Goal: Navigation & Orientation: Find specific page/section

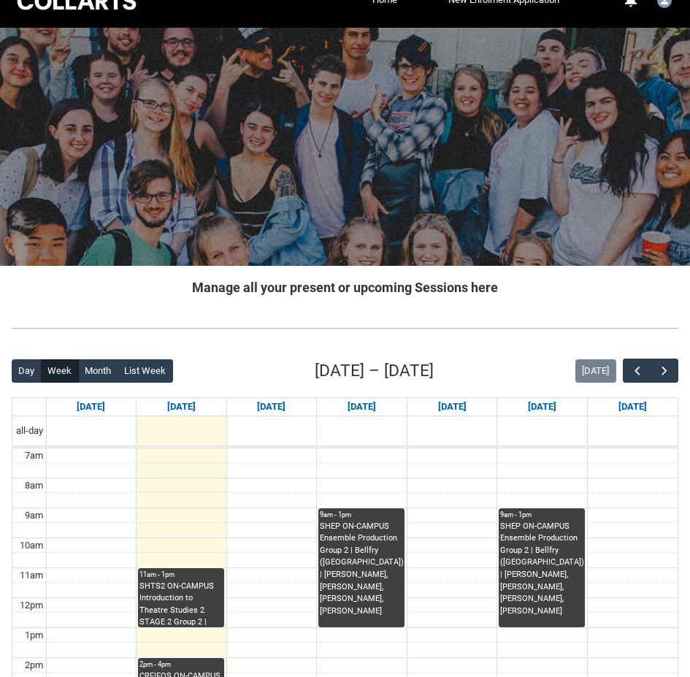
scroll to position [292, 0]
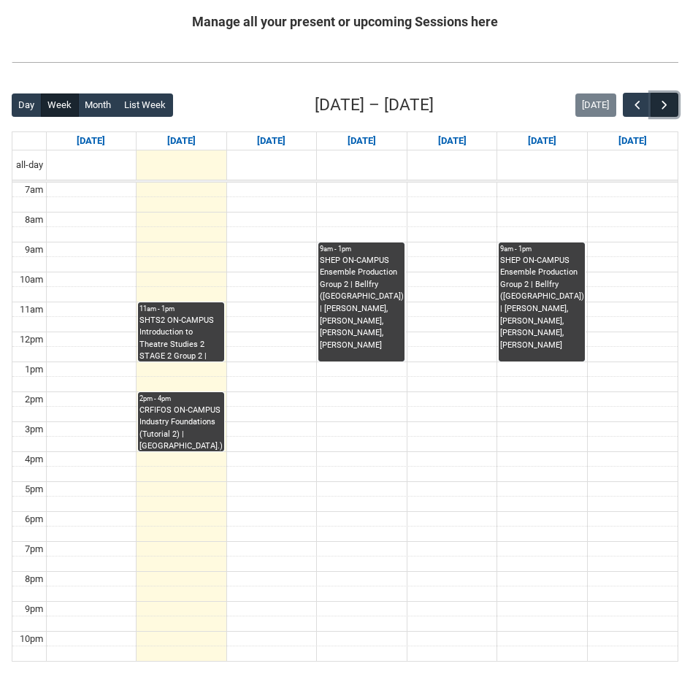
click at [659, 99] on span "button" at bounding box center [664, 105] width 15 height 15
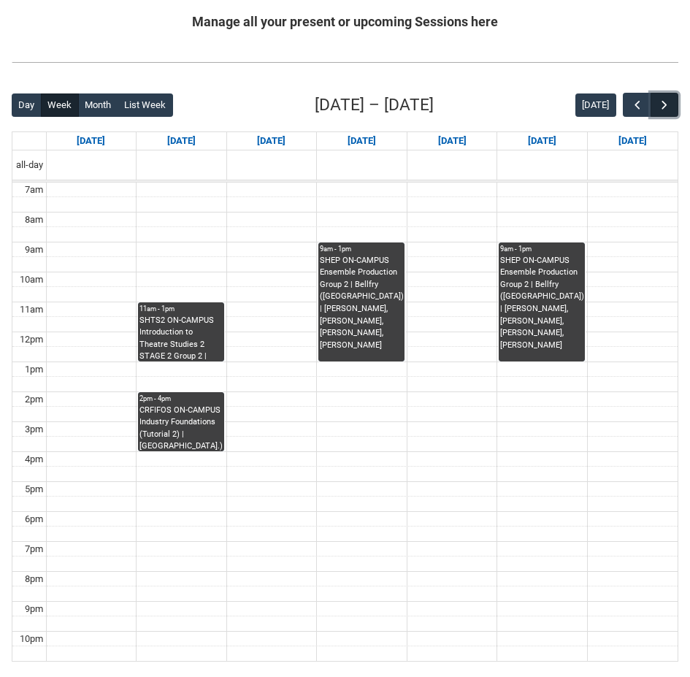
click at [659, 99] on span "button" at bounding box center [664, 105] width 15 height 15
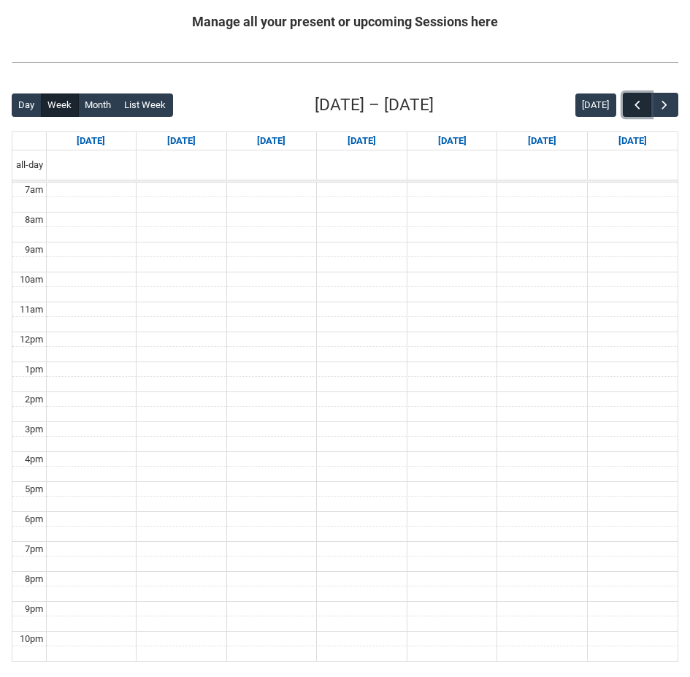
click at [640, 105] on span "button" at bounding box center [637, 105] width 15 height 15
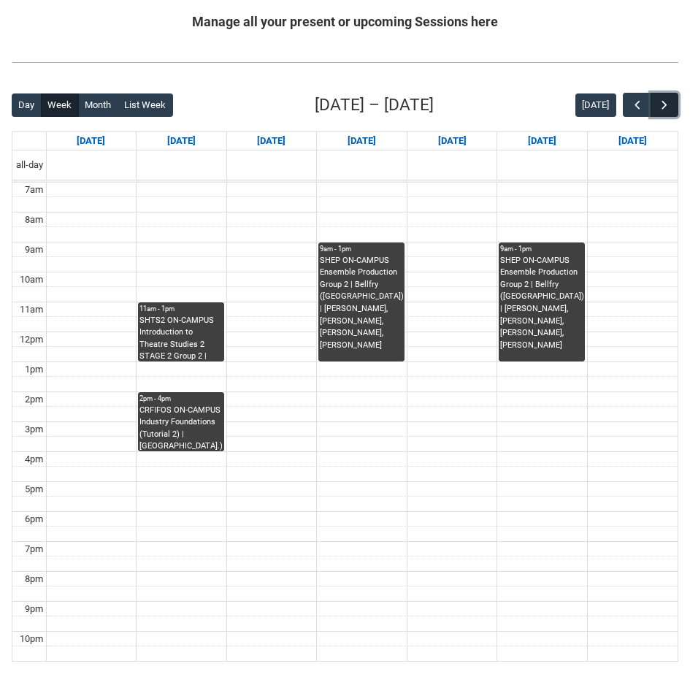
click at [664, 104] on span "button" at bounding box center [664, 105] width 15 height 15
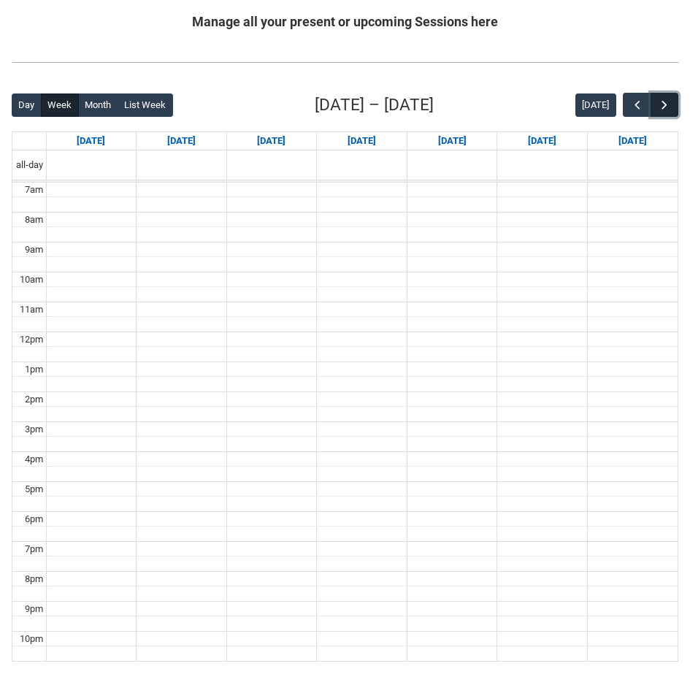
click at [664, 104] on span "button" at bounding box center [664, 105] width 15 height 15
click at [637, 107] on span "button" at bounding box center [637, 105] width 15 height 15
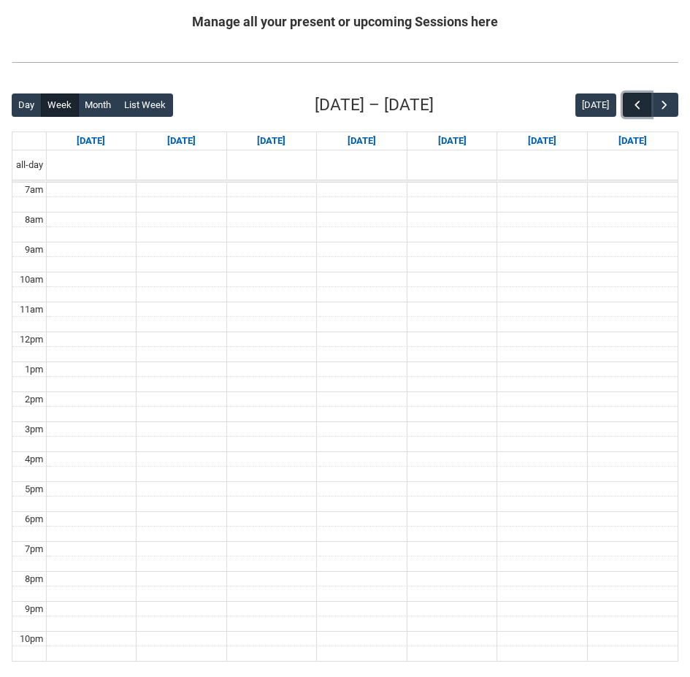
click at [637, 107] on span "button" at bounding box center [637, 105] width 15 height 15
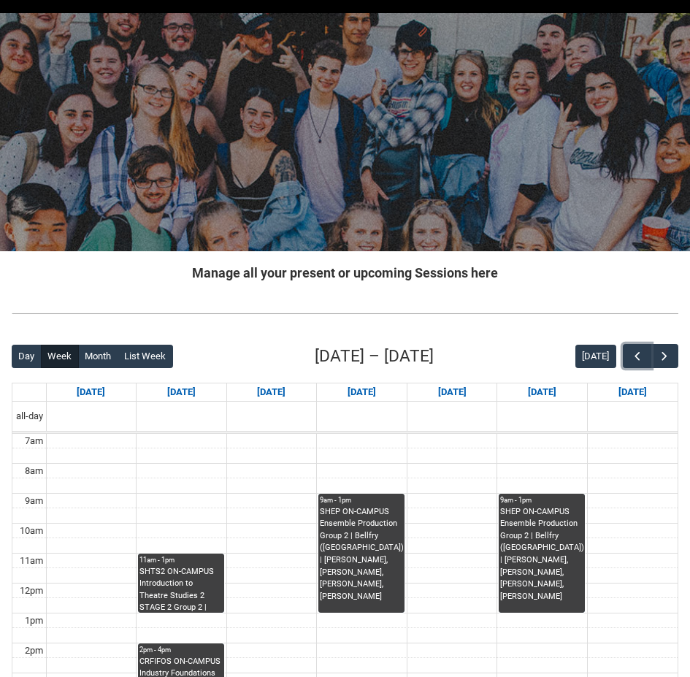
scroll to position [0, 0]
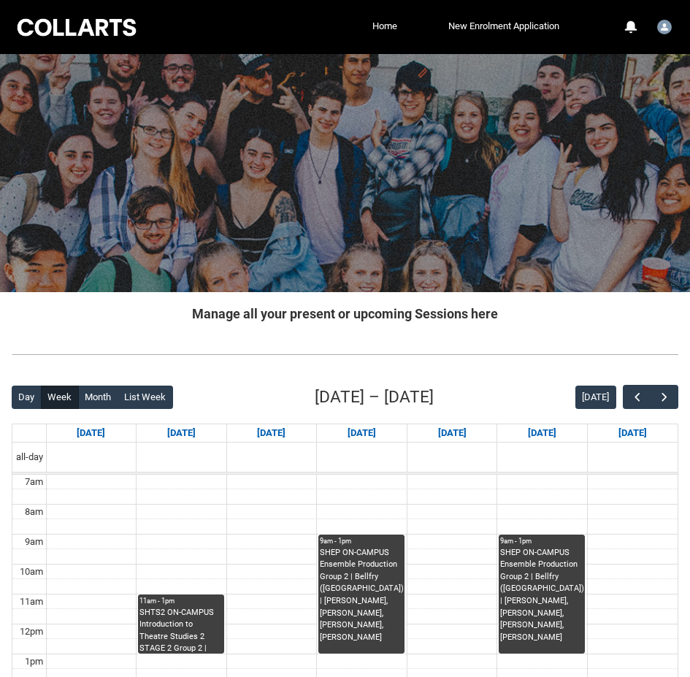
click at [66, 28] on div at bounding box center [77, 27] width 124 height 23
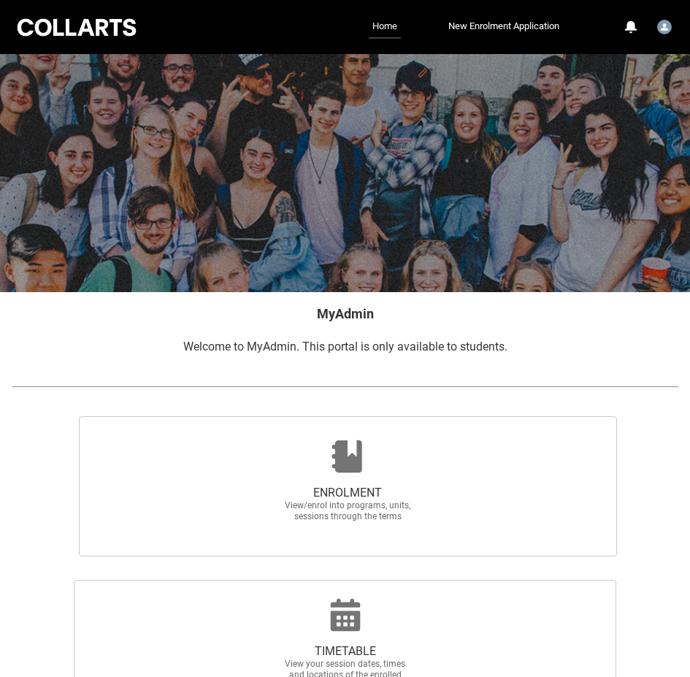
click at [377, 25] on link "Home" at bounding box center [385, 26] width 32 height 23
click at [375, 27] on link "Home" at bounding box center [385, 26] width 32 height 23
click at [659, 27] on img "User Profile Student.hbaldoc.20241529" at bounding box center [664, 27] width 15 height 15
click at [662, 26] on img "User Profile Student.hbaldoc.20241529" at bounding box center [664, 27] width 15 height 15
click at [88, 24] on div at bounding box center [77, 27] width 124 height 23
